Goal: Information Seeking & Learning: Learn about a topic

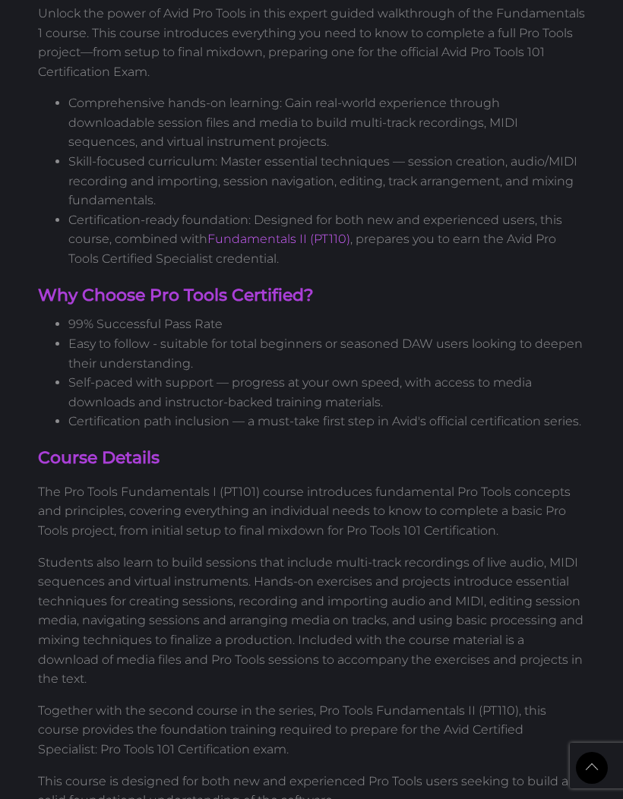
scroll to position [551, 0]
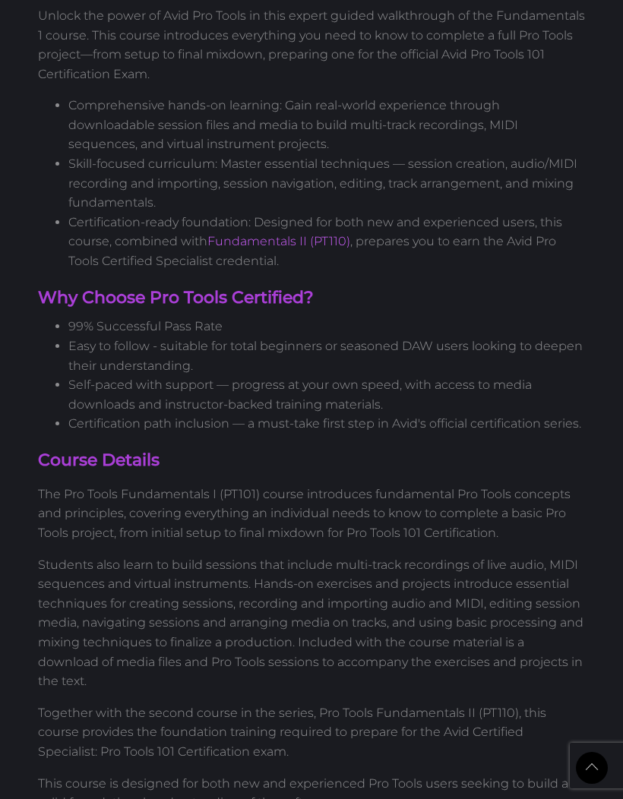
click at [334, 234] on link "Fundamentals II (PT110)" at bounding box center [278, 241] width 143 height 14
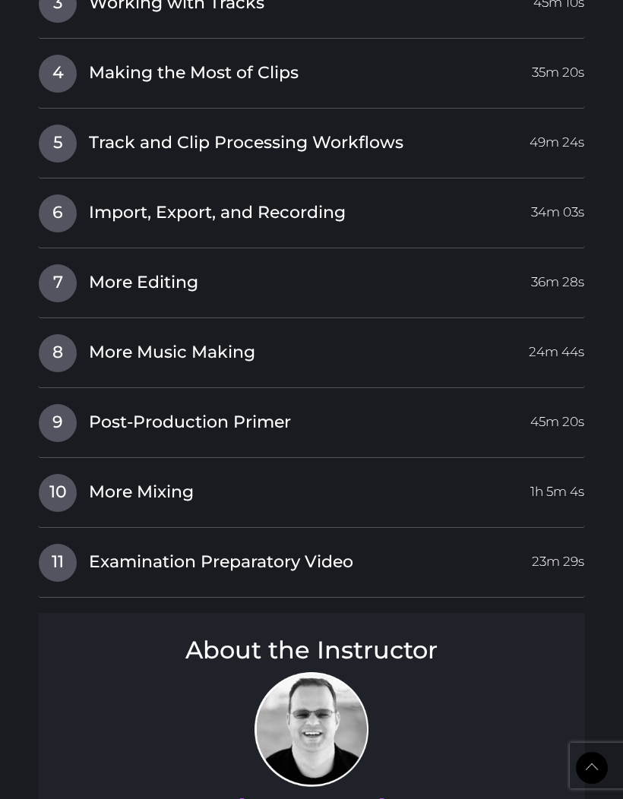
scroll to position [2223, 0]
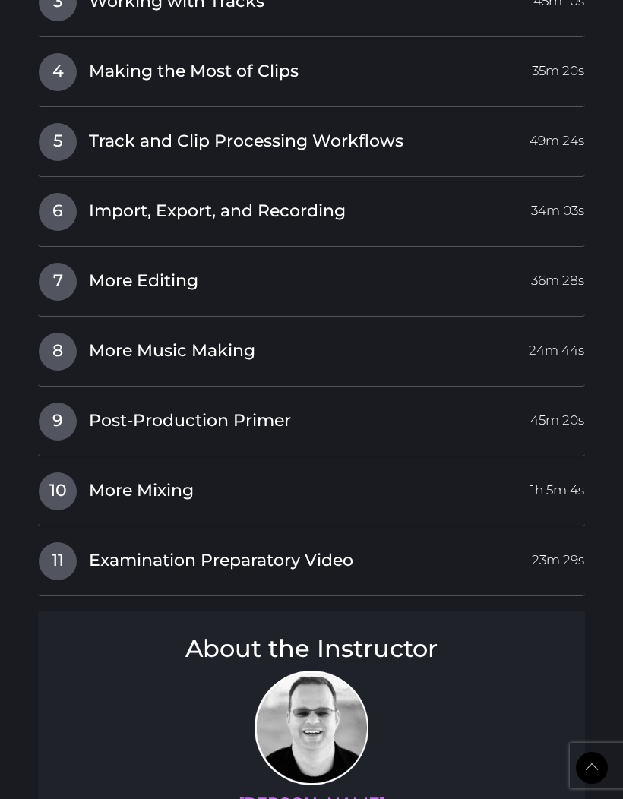
click at [335, 402] on link "9 Post-Production Primer 45m 20s" at bounding box center [311, 418] width 547 height 32
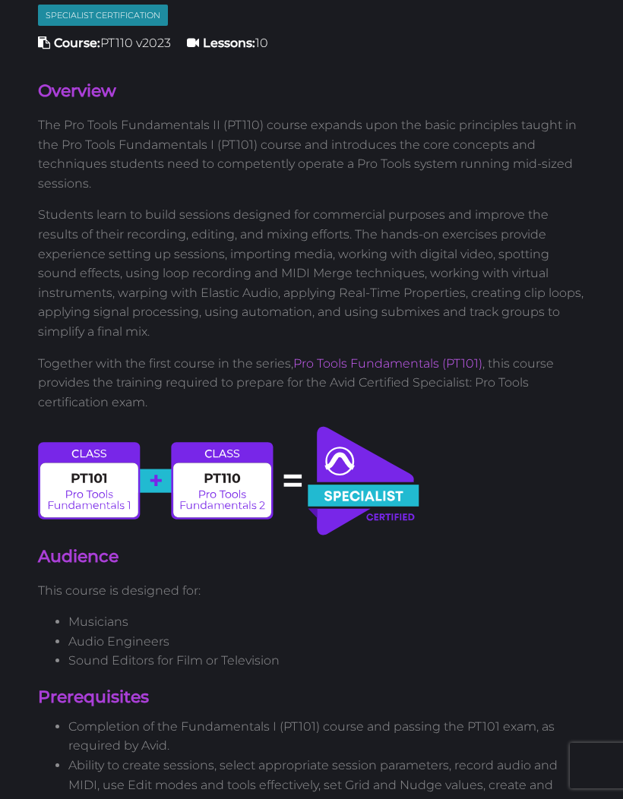
scroll to position [399, 0]
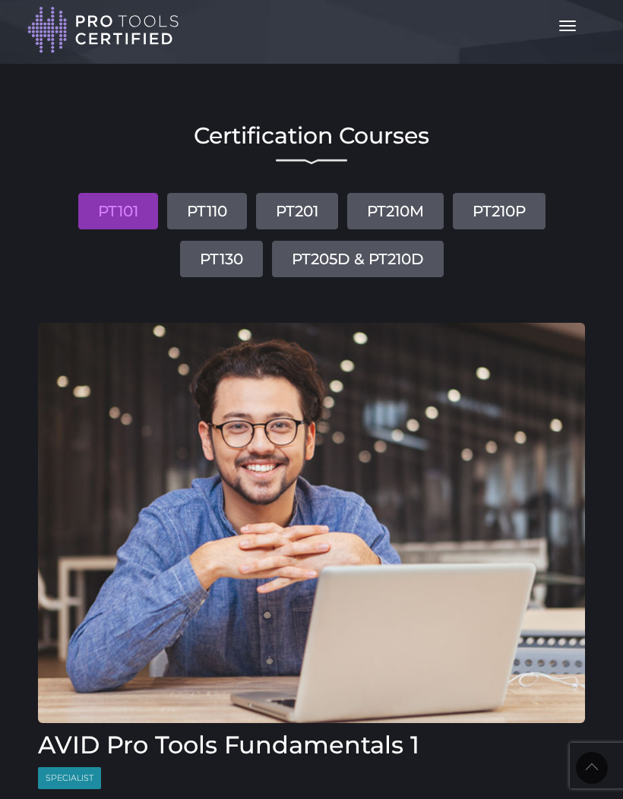
scroll to position [721, 0]
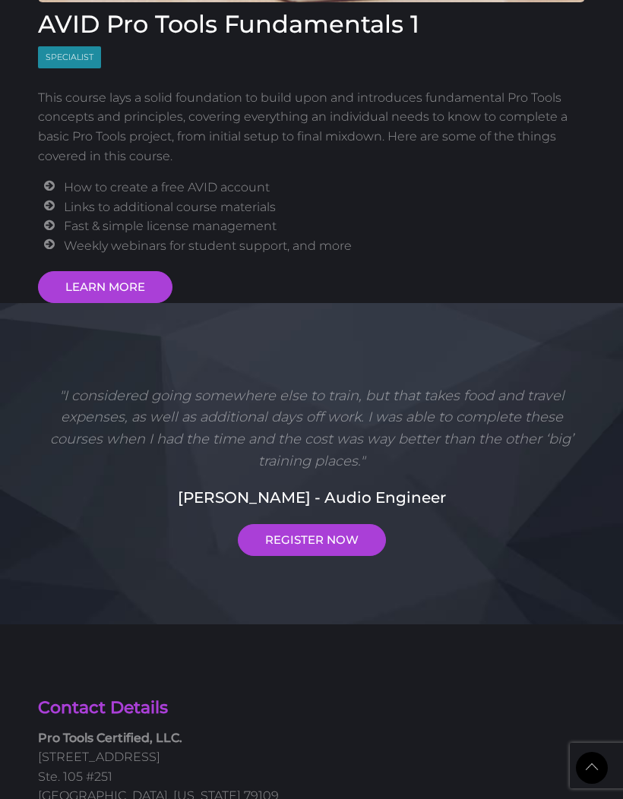
click at [153, 283] on link "LEARN MORE" at bounding box center [105, 287] width 134 height 32
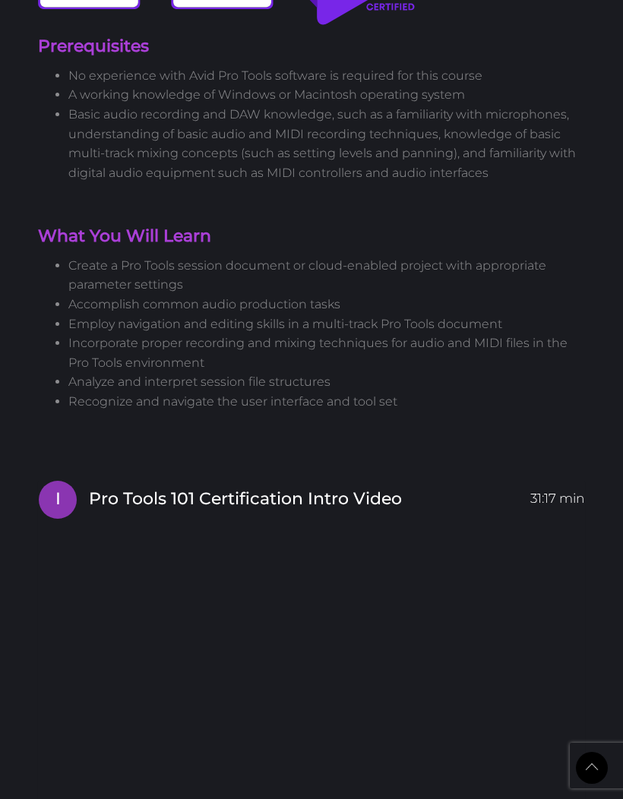
scroll to position [1451, 0]
